Goal: Task Accomplishment & Management: Use online tool/utility

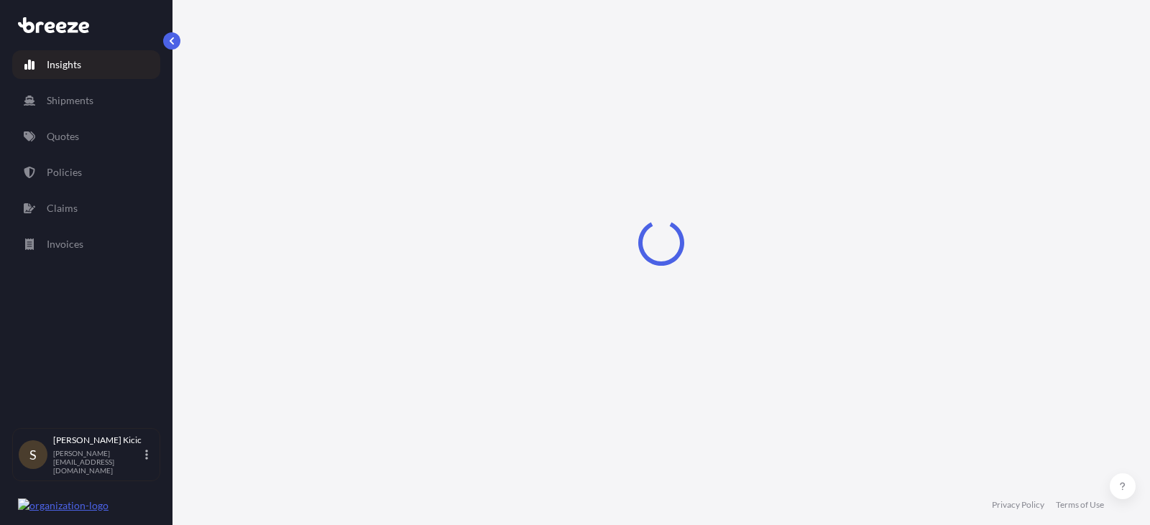
select select "2025"
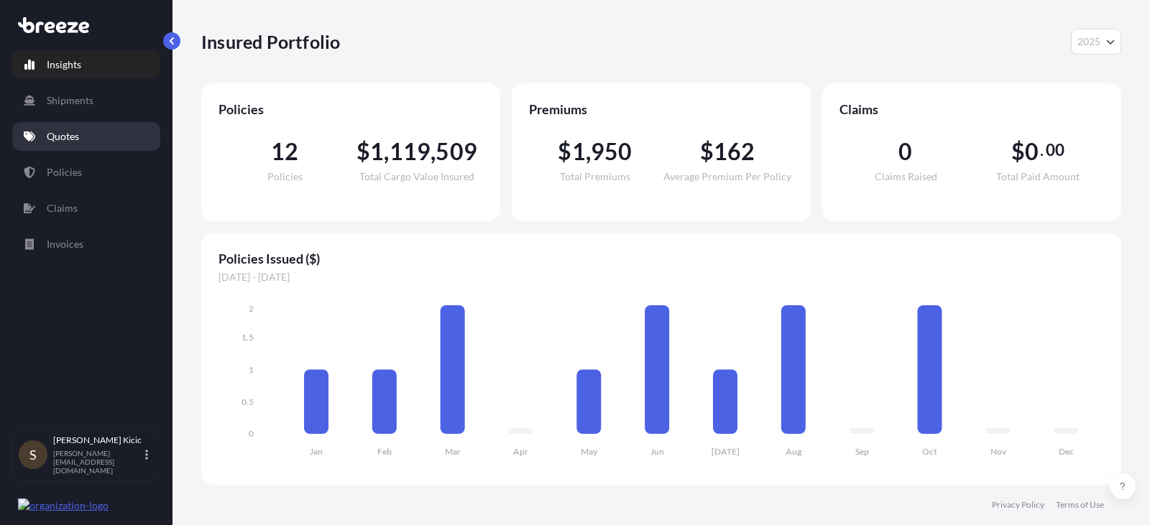
click at [61, 134] on p "Quotes" at bounding box center [63, 136] width 32 height 14
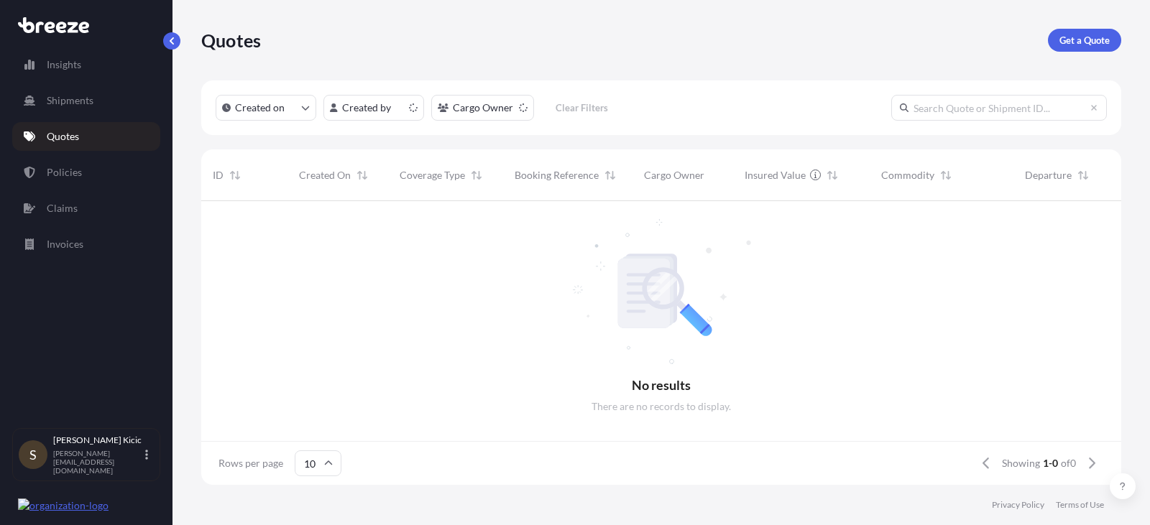
scroll to position [11, 11]
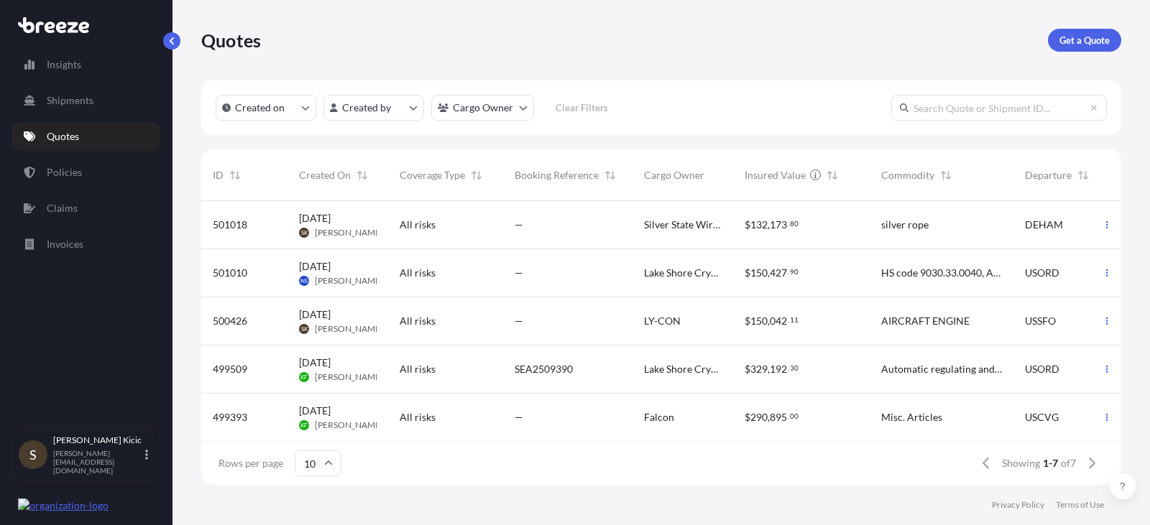
click at [749, 226] on span "$" at bounding box center [747, 225] width 6 height 10
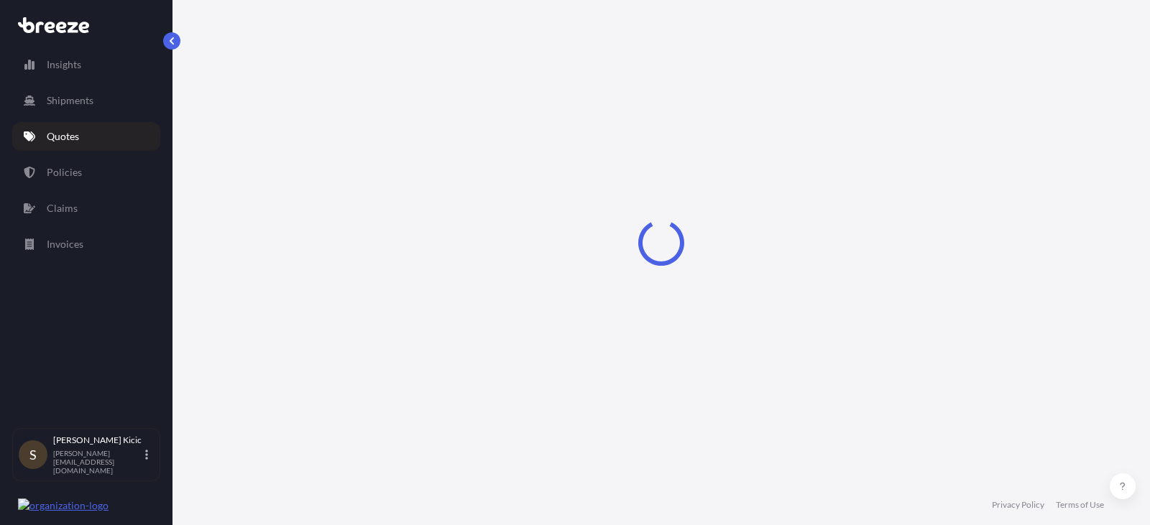
select select "Road"
select select "Sea"
select select "Road"
select select "2"
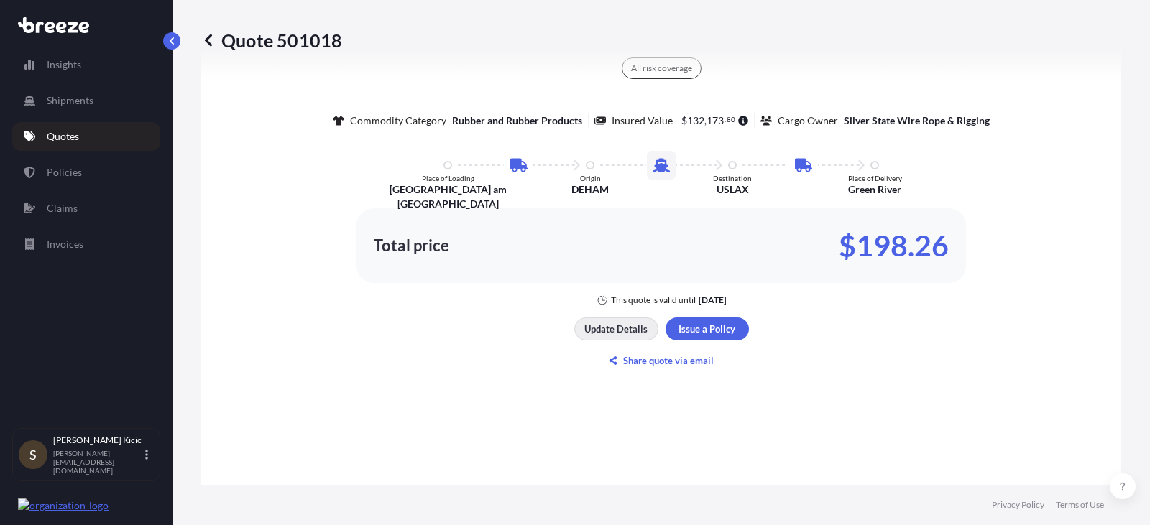
click at [615, 330] on p "Update Details" at bounding box center [615, 329] width 63 height 14
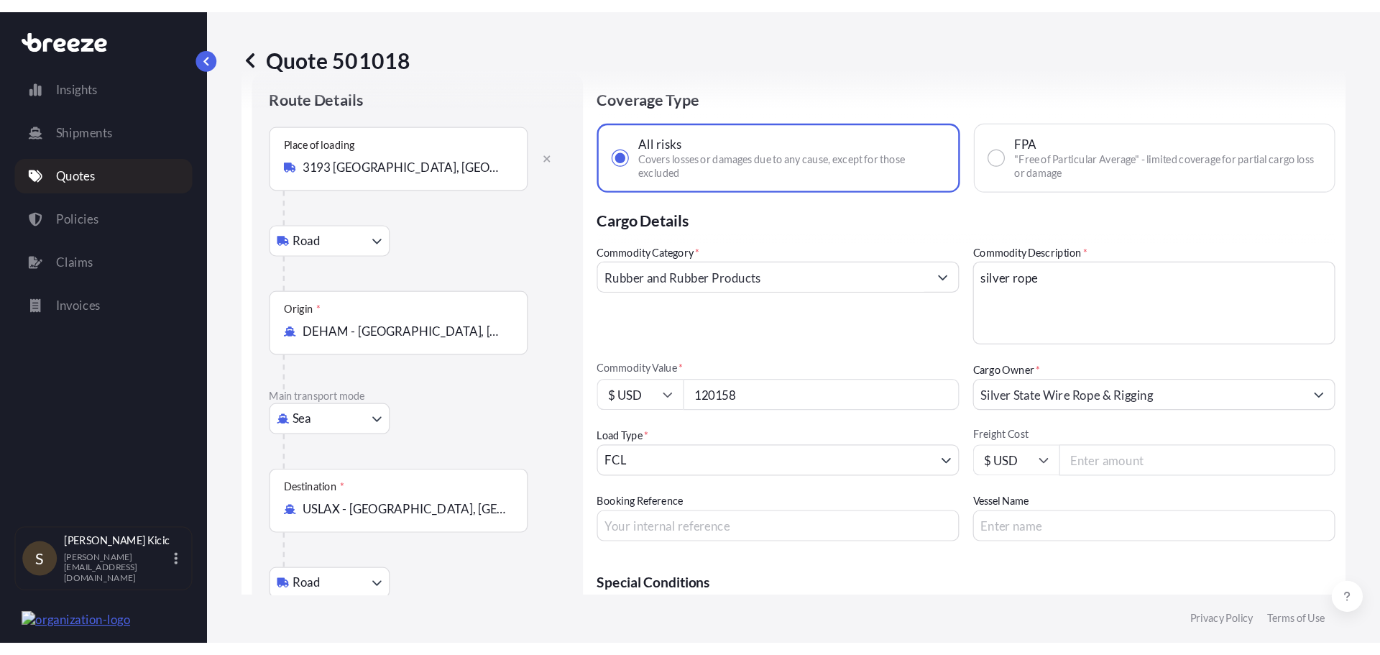
scroll to position [23, 0]
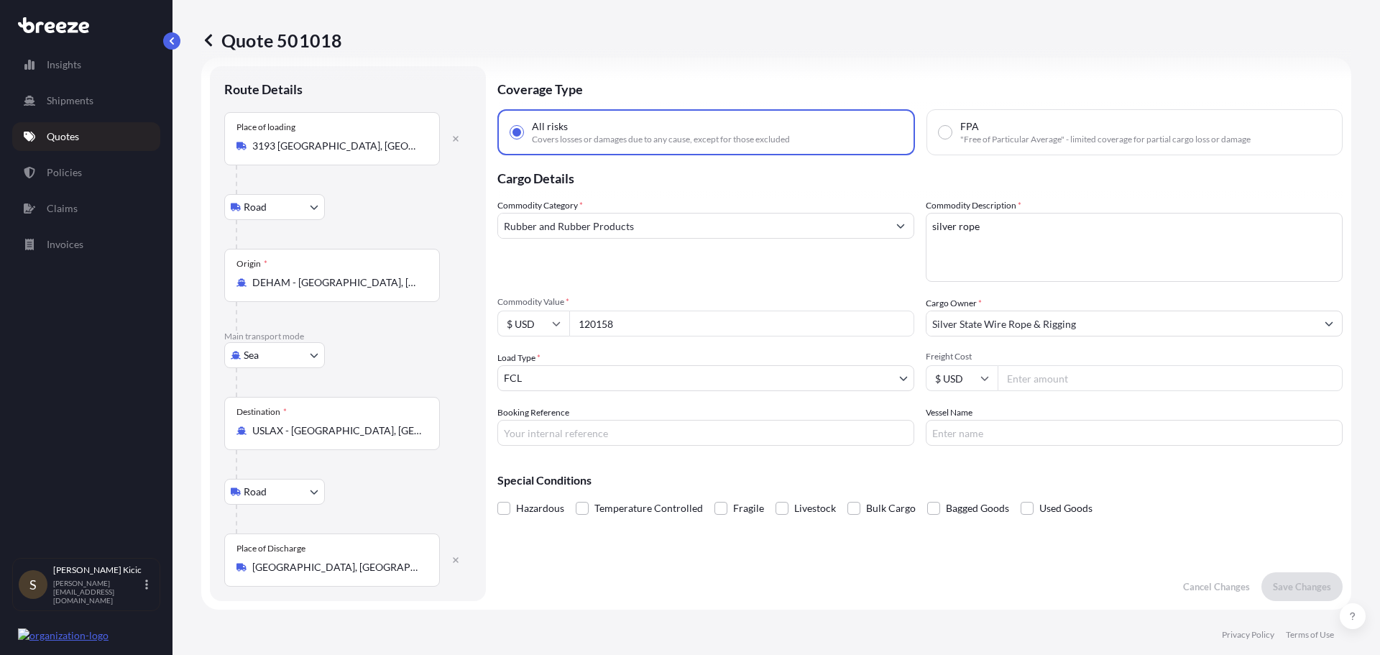
drag, startPoint x: 628, startPoint y: 323, endPoint x: 572, endPoint y: 325, distance: 56.1
click at [572, 325] on input "120158" at bounding box center [741, 323] width 345 height 26
